Goal: Information Seeking & Learning: Learn about a topic

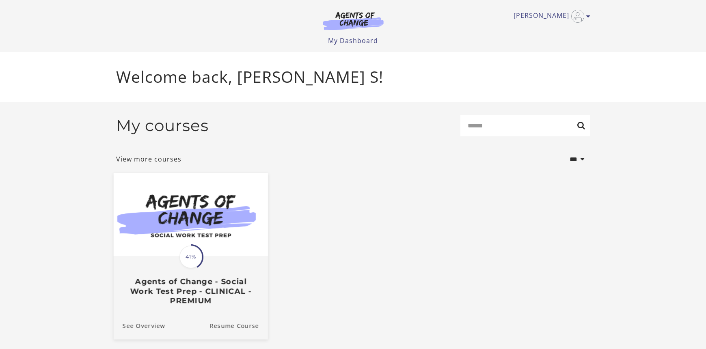
click at [178, 238] on img at bounding box center [190, 214] width 154 height 83
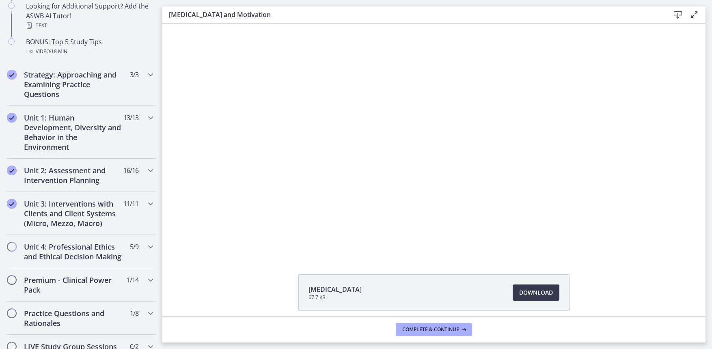
scroll to position [649, 0]
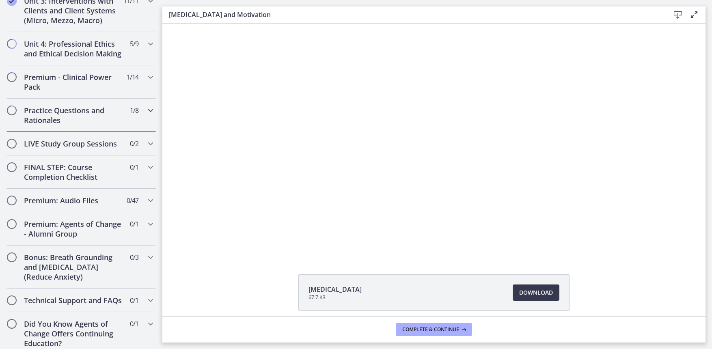
click at [146, 115] on icon "Chapters" at bounding box center [151, 110] width 10 height 10
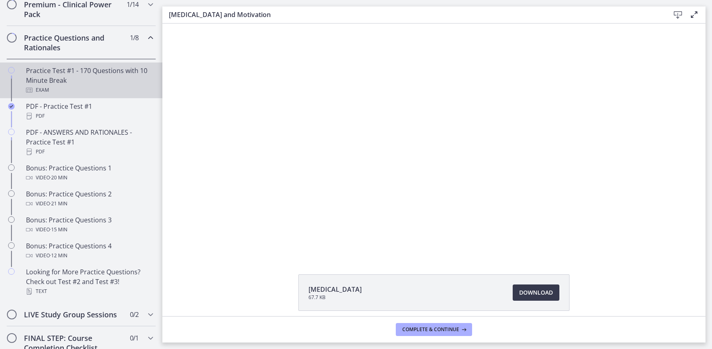
scroll to position [409, 0]
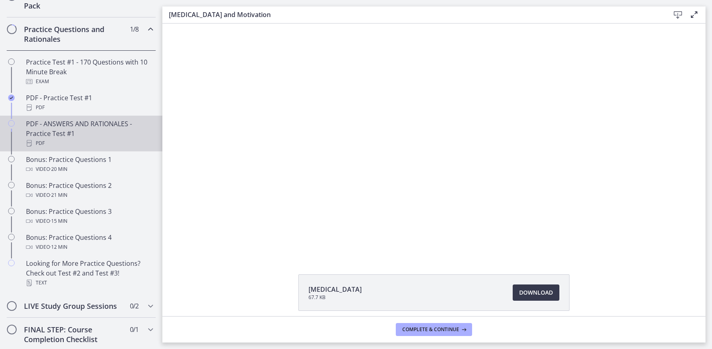
click at [52, 141] on div "PDF - ANSWERS AND RATIONALES - Practice Test #1 PDF" at bounding box center [89, 133] width 127 height 29
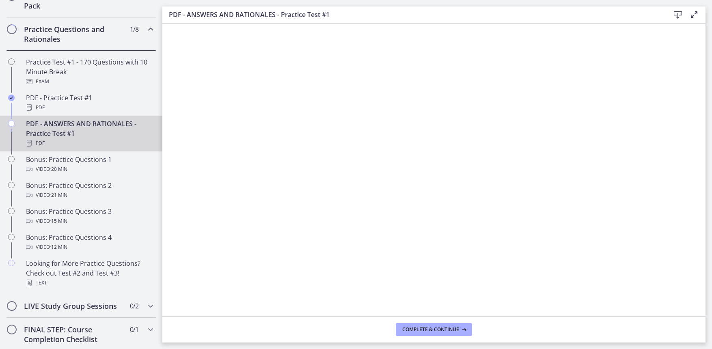
click at [678, 14] on icon at bounding box center [678, 15] width 10 height 10
